Goal: Navigation & Orientation: Find specific page/section

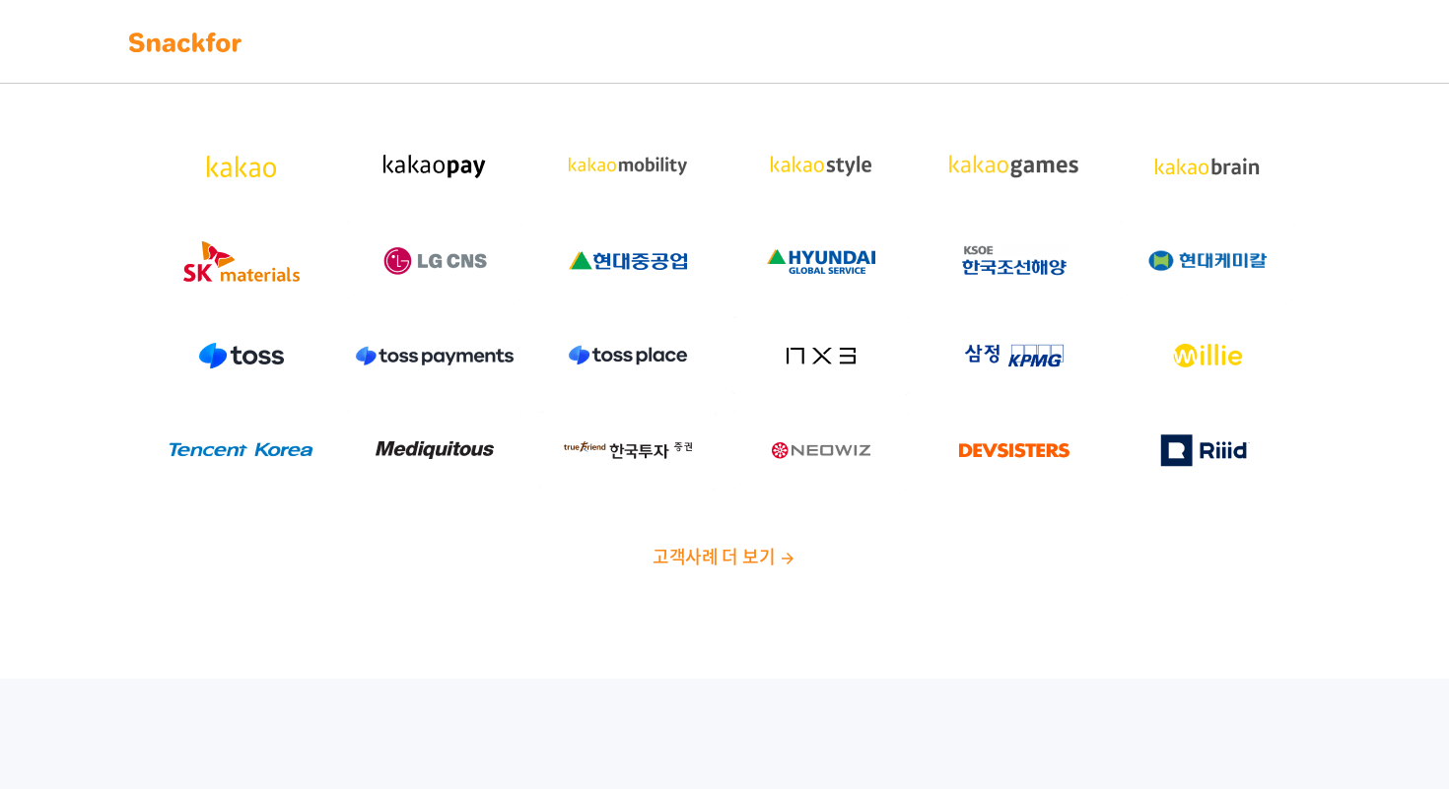
scroll to position [151, 0]
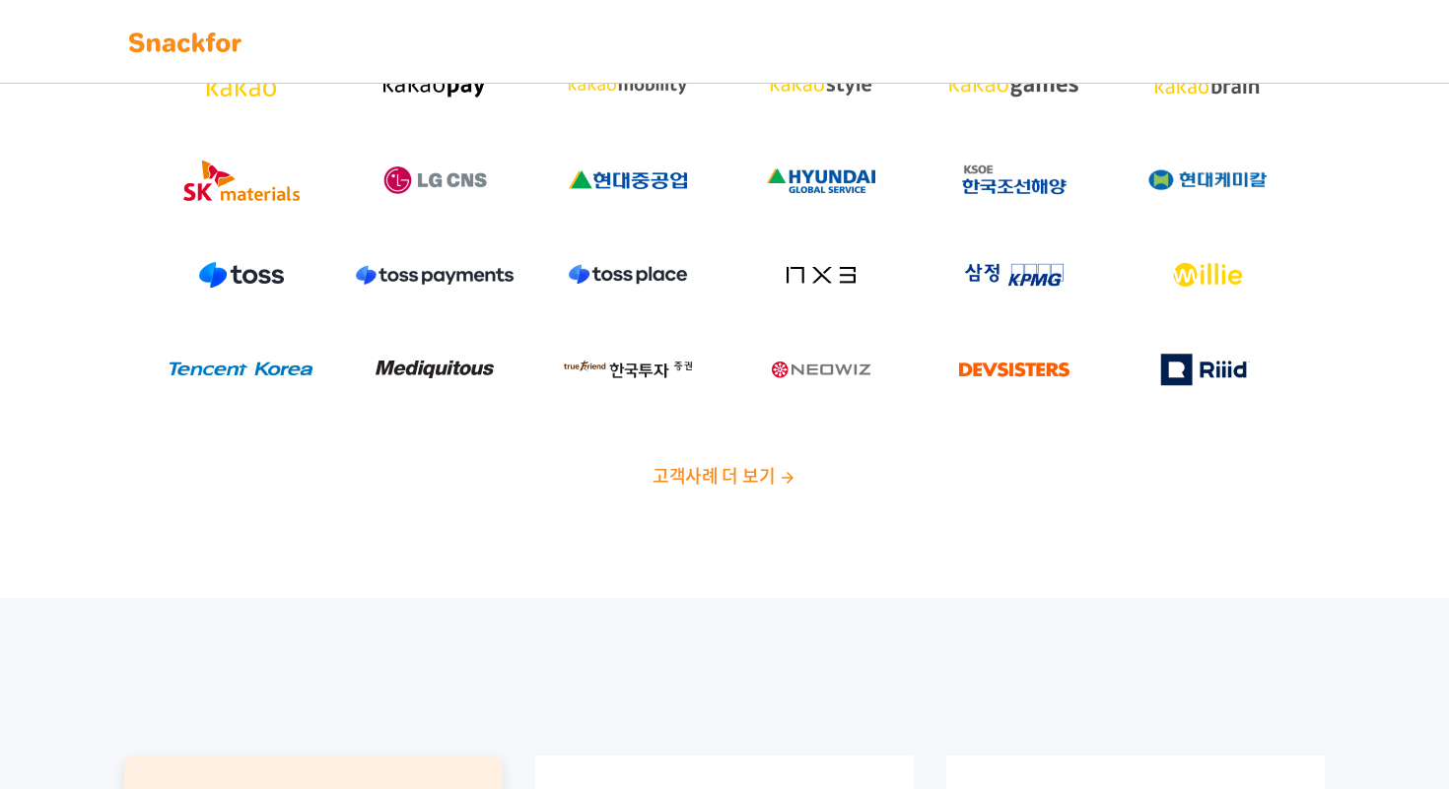
click at [734, 484] on span "고객사례 더 보기" at bounding box center [713, 475] width 122 height 27
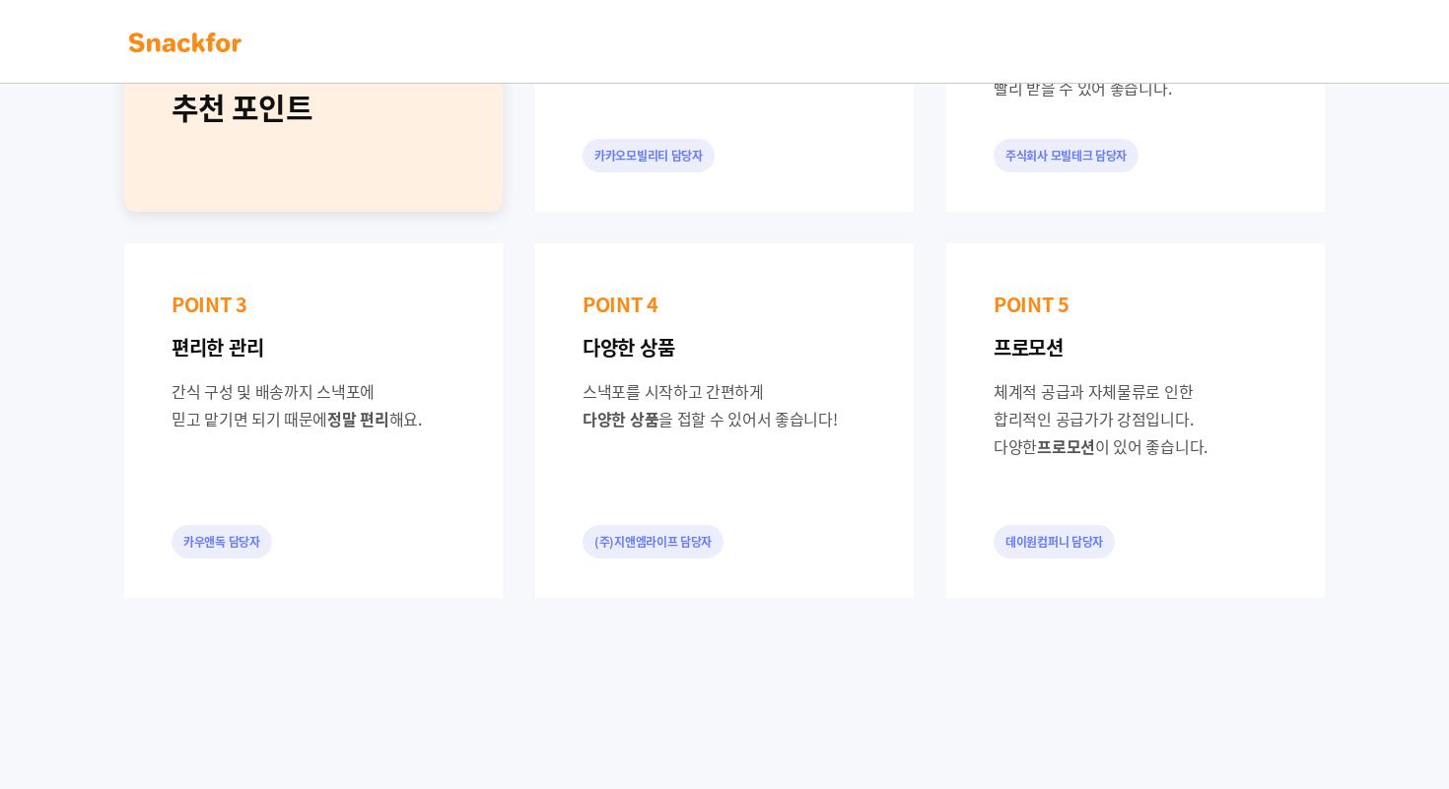
scroll to position [0, 0]
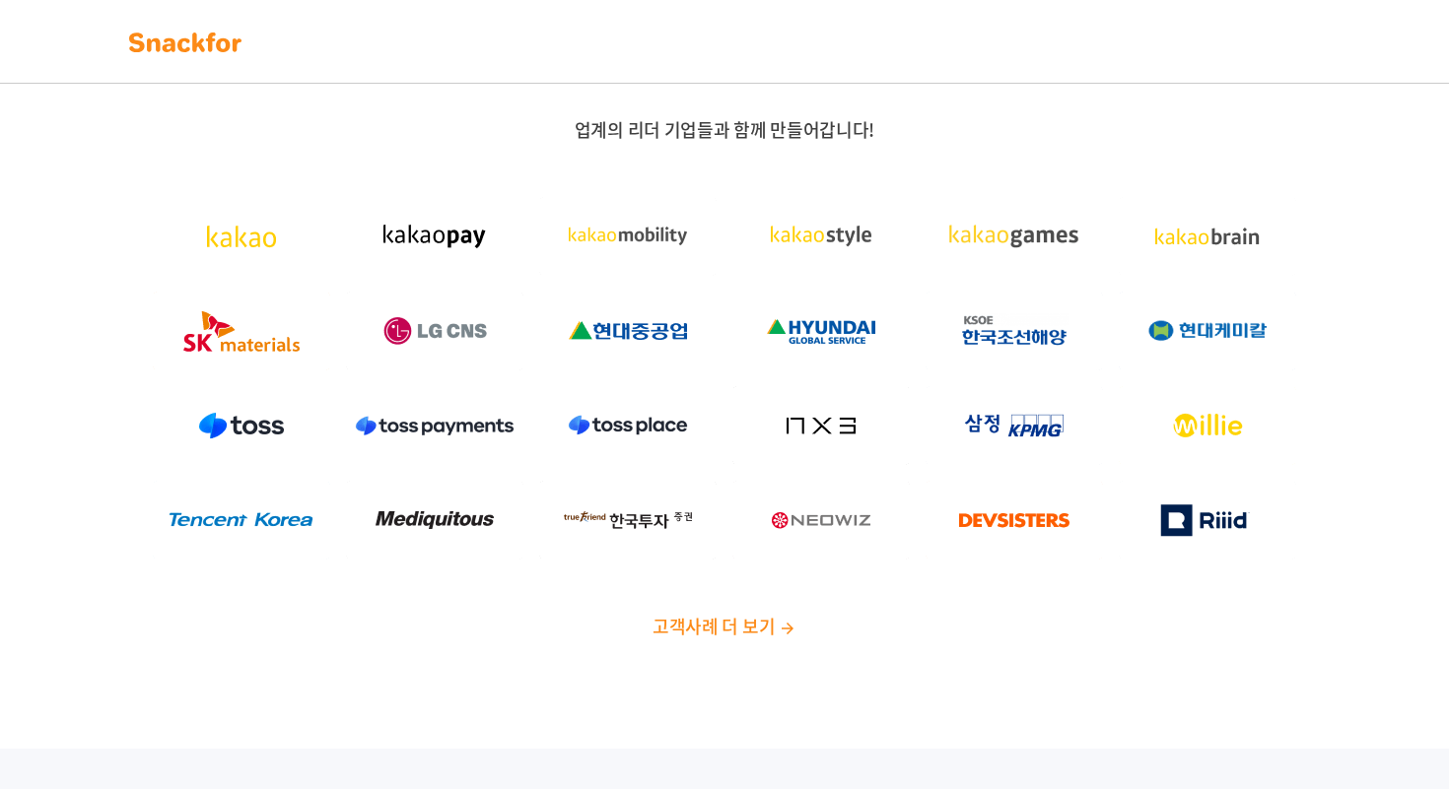
click at [209, 50] on img at bounding box center [185, 43] width 124 height 32
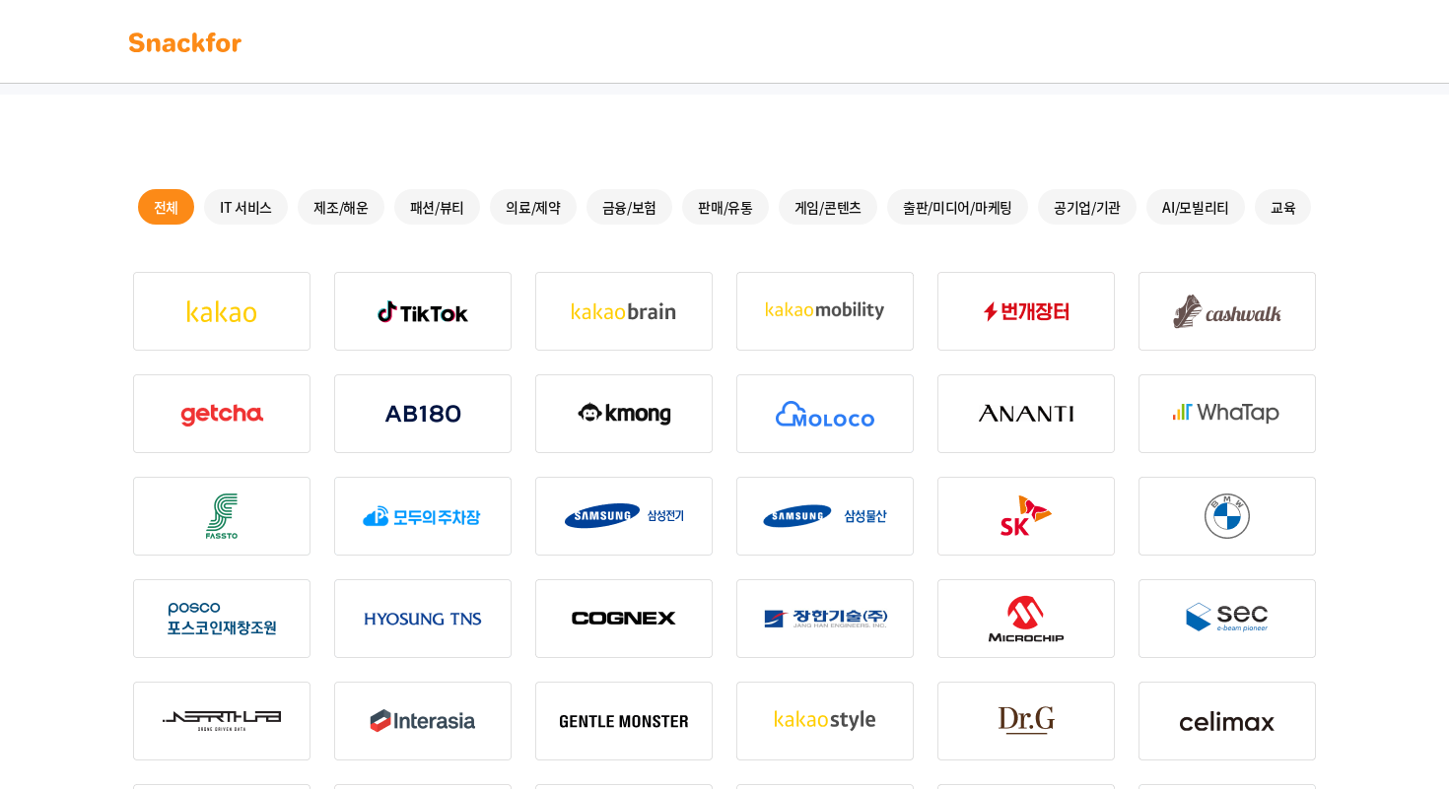
scroll to position [307, 0]
click at [617, 206] on div "금융/보험" at bounding box center [629, 205] width 87 height 35
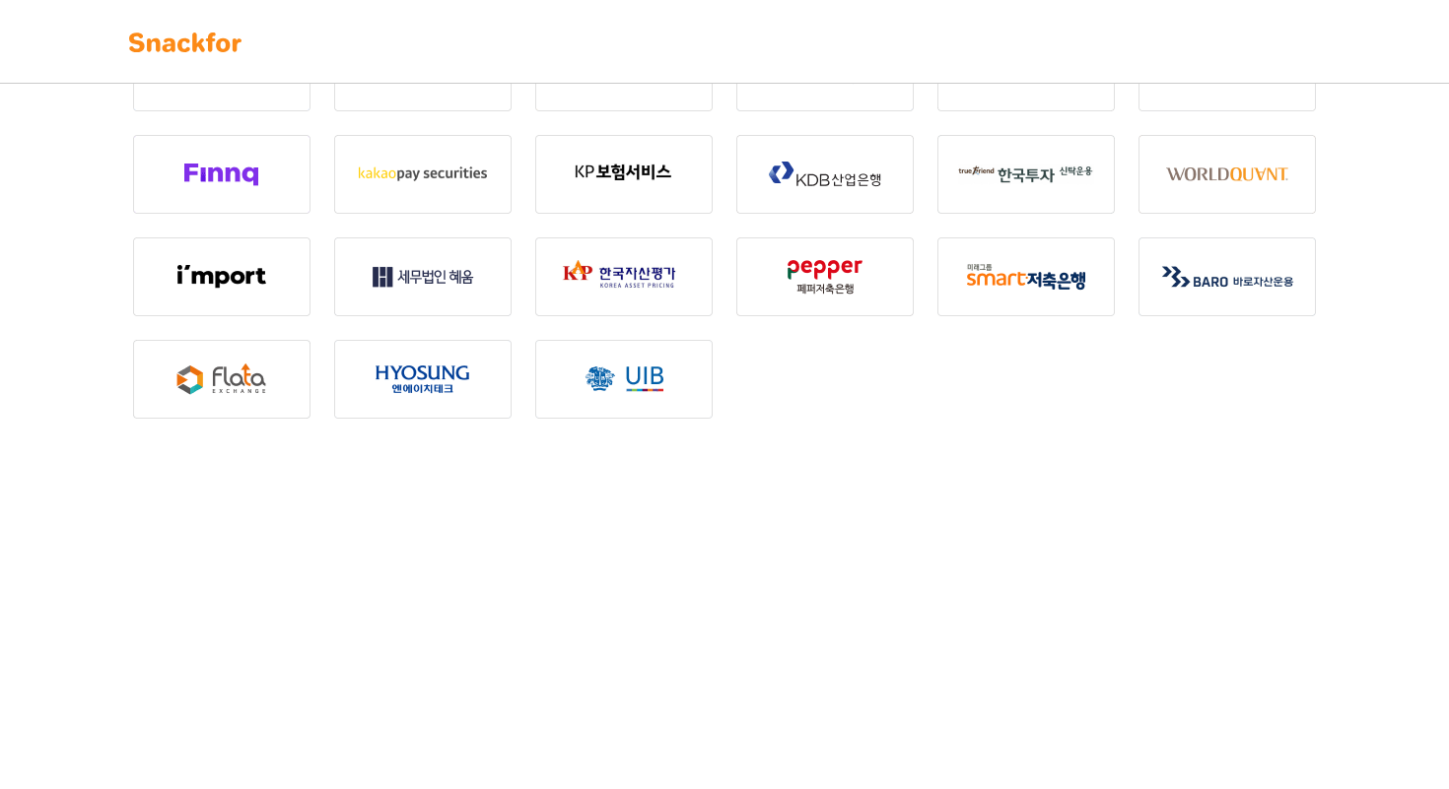
scroll to position [746, 0]
